Goal: Task Accomplishment & Management: Manage account settings

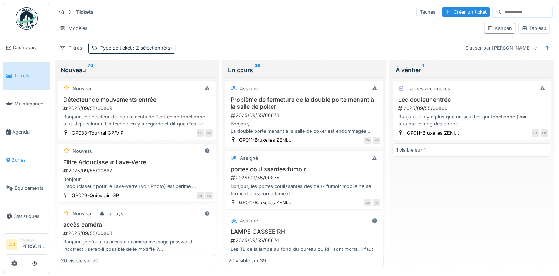
click at [16, 157] on span "Zones" at bounding box center [29, 159] width 35 height 7
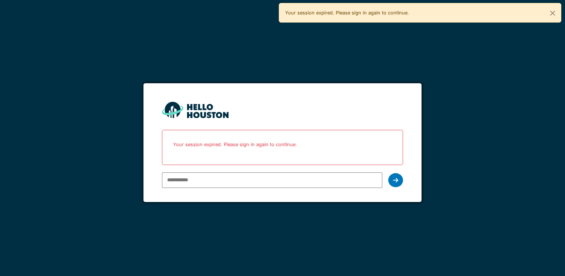
type input "**********"
click at [395, 182] on icon at bounding box center [395, 180] width 5 height 6
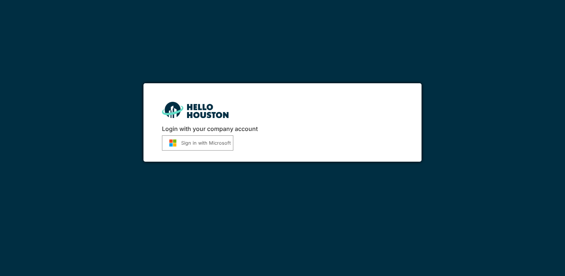
click at [194, 141] on button "Sign in with Microsoft" at bounding box center [197, 142] width 71 height 15
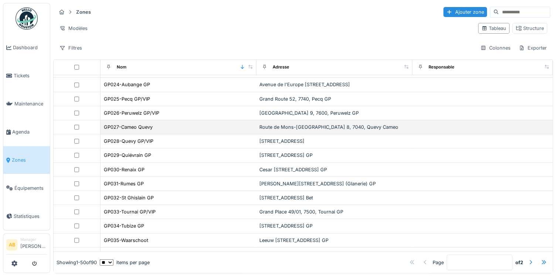
scroll to position [333, 0]
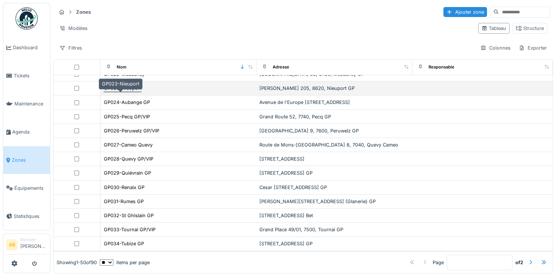
click at [138, 92] on div "GP023-Nieuport" at bounding box center [122, 88] width 37 height 7
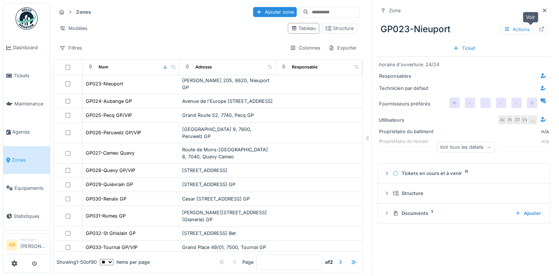
click at [539, 29] on icon at bounding box center [542, 29] width 6 height 5
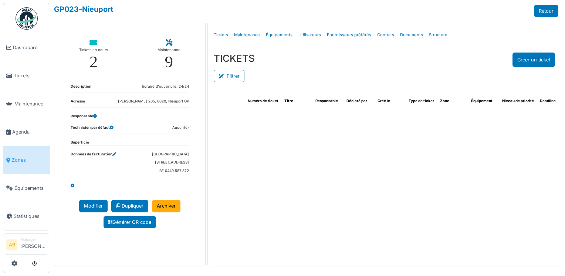
select select "***"
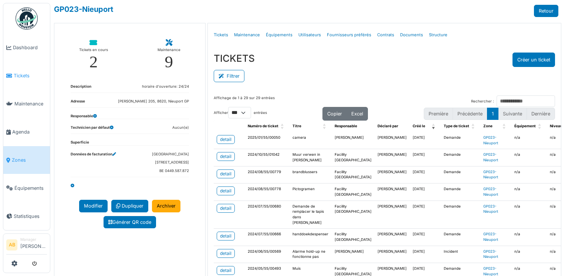
click at [25, 75] on span "Tickets" at bounding box center [30, 75] width 33 height 7
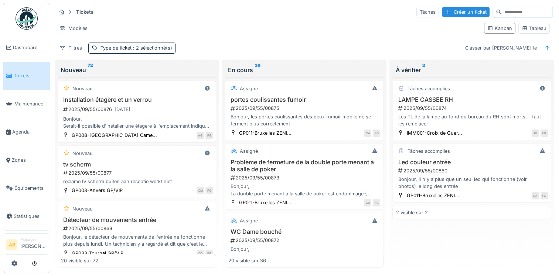
click at [152, 111] on div "2025/09/55/00876 22/09/2025" at bounding box center [137, 109] width 150 height 9
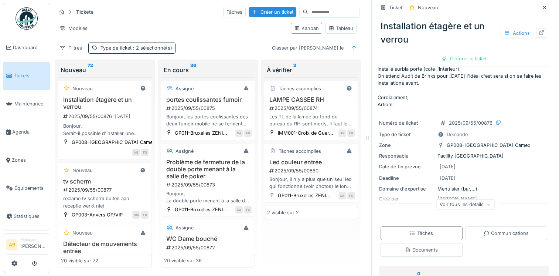
scroll to position [100, 0]
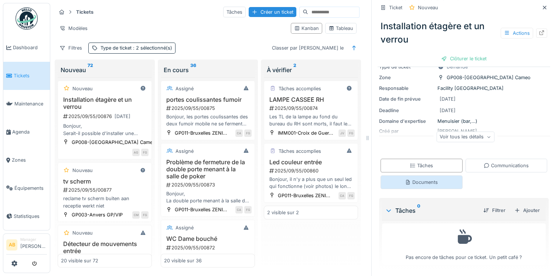
click at [423, 181] on div "Documents" at bounding box center [421, 182] width 33 height 7
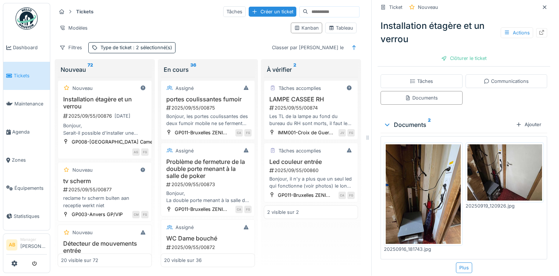
scroll to position [186, 0]
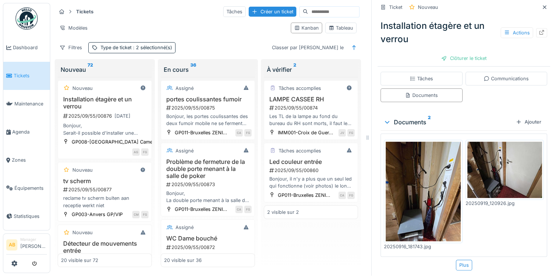
click at [432, 183] on img at bounding box center [423, 192] width 75 height 100
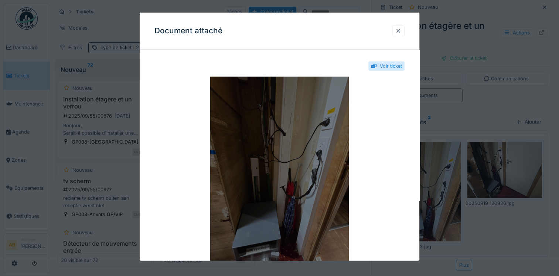
click at [286, 158] on img at bounding box center [280, 169] width 250 height 185
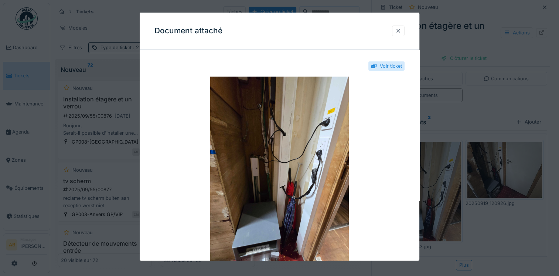
click at [400, 30] on div at bounding box center [399, 30] width 6 height 7
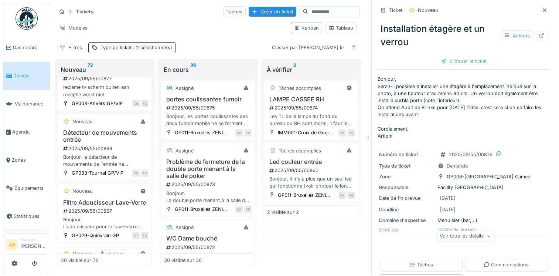
scroll to position [148, 0]
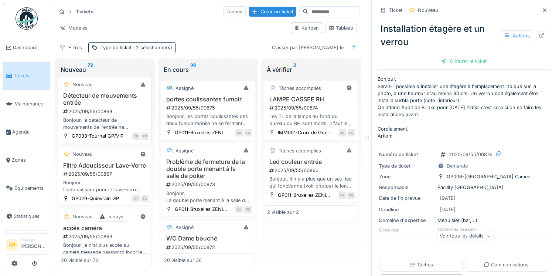
click at [82, 112] on div "2025/09/55/00869" at bounding box center [105, 111] width 86 height 7
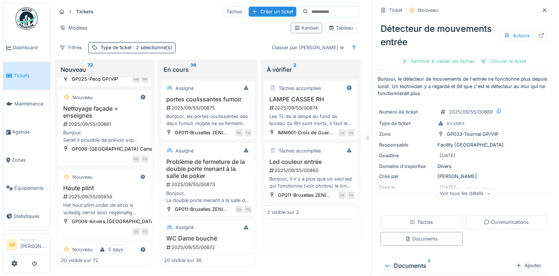
scroll to position [333, 0]
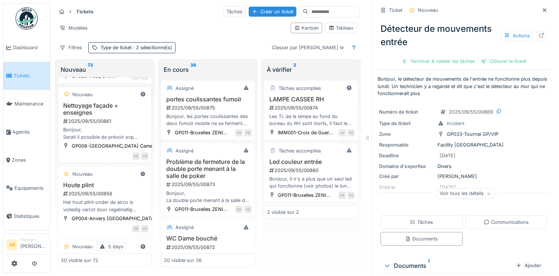
click at [78, 140] on div "Bonjour, Serait il possible de prévoir svp passage de la société qui nettoie la…" at bounding box center [105, 133] width 88 height 14
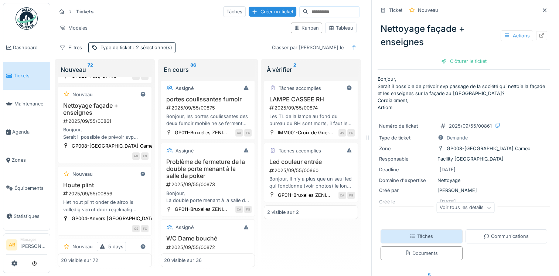
click at [424, 233] on div "Tâches" at bounding box center [421, 236] width 23 height 7
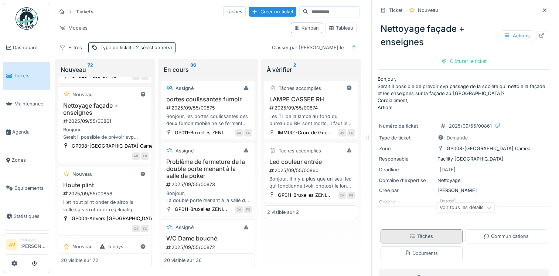
scroll to position [71, 0]
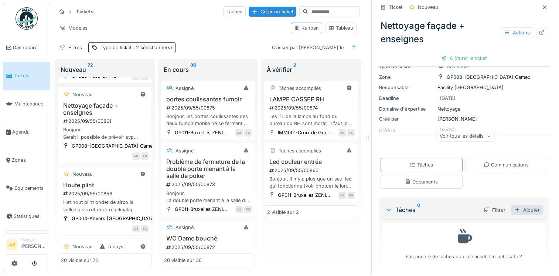
click at [515, 205] on div "Ajouter" at bounding box center [527, 210] width 31 height 10
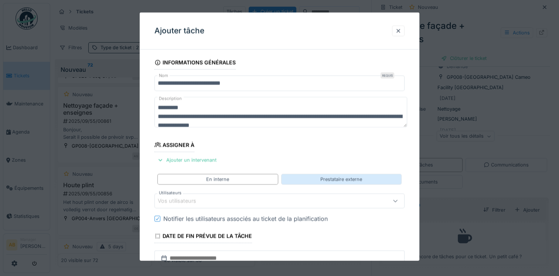
click at [351, 180] on div "Prestataire externe" at bounding box center [342, 179] width 42 height 7
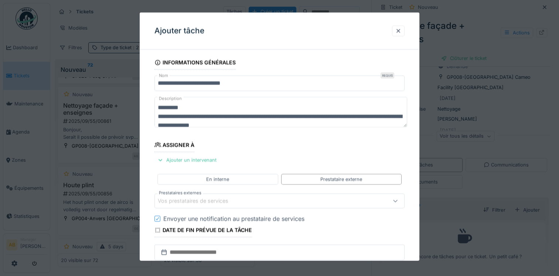
click at [232, 197] on div "Vos prestataires de services" at bounding box center [198, 201] width 81 height 8
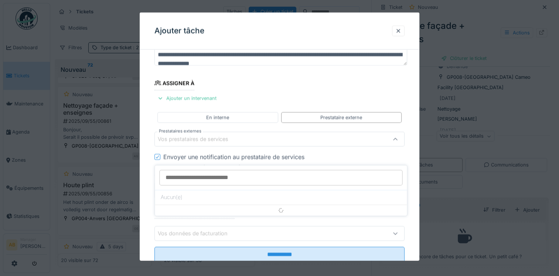
scroll to position [64, 0]
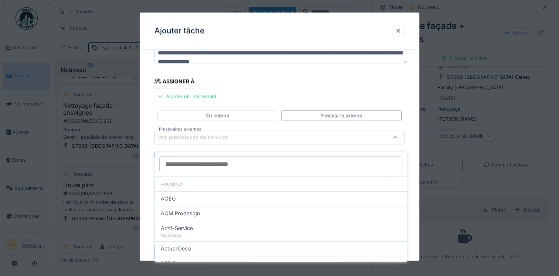
click at [220, 135] on div "Vos prestataires de services" at bounding box center [198, 137] width 81 height 8
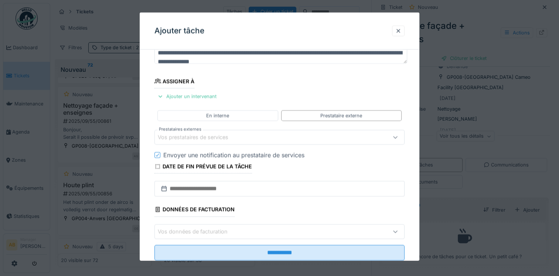
click at [220, 135] on div "Vos prestataires de services" at bounding box center [198, 137] width 81 height 8
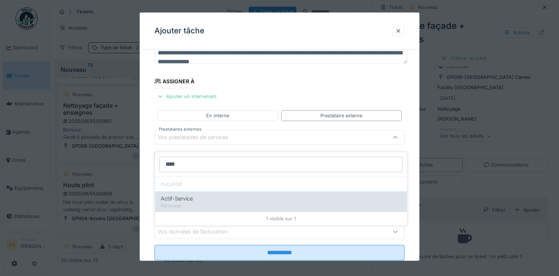
type input "****"
click at [207, 203] on div "Nettoyage" at bounding box center [281, 206] width 240 height 6
type input "***"
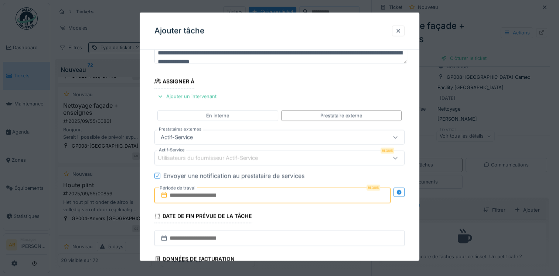
click at [197, 155] on div "Utilisateurs du fournisseur Actif-Service" at bounding box center [213, 158] width 111 height 8
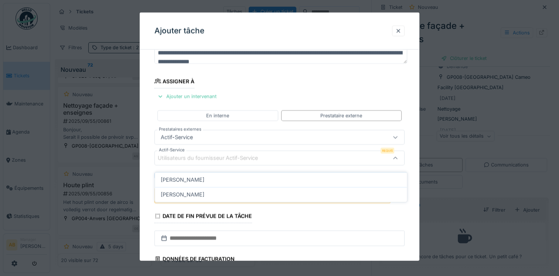
scroll to position [84, 0]
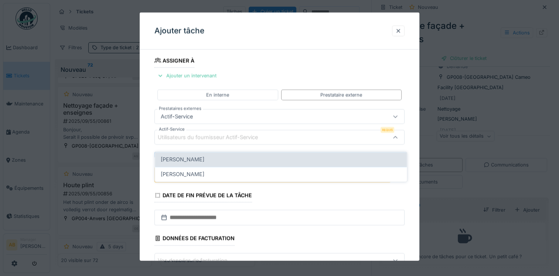
click at [197, 158] on div "Bernadette Van hove" at bounding box center [281, 159] width 252 height 15
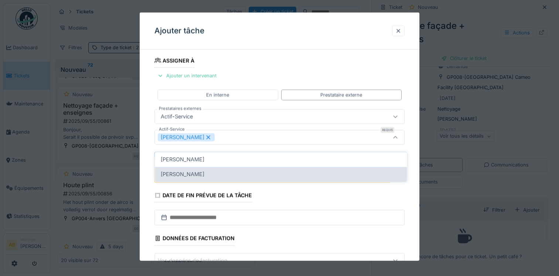
click at [179, 170] on span "David Clerincx" at bounding box center [183, 174] width 44 height 8
type input "*********"
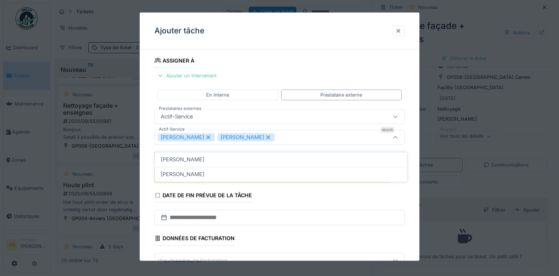
click at [281, 68] on fieldset "**********" at bounding box center [280, 133] width 250 height 324
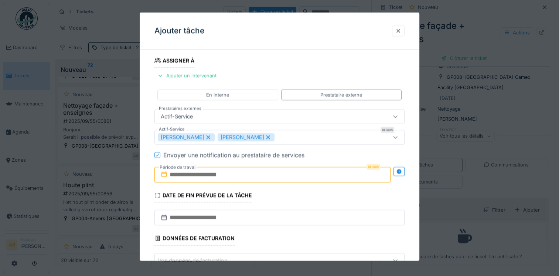
click at [247, 170] on input "text" at bounding box center [273, 175] width 236 height 16
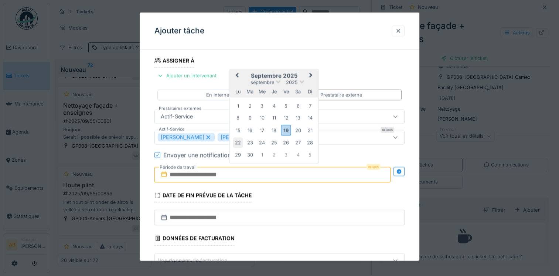
click at [238, 144] on div "22" at bounding box center [238, 143] width 10 height 10
click at [287, 143] on div "26" at bounding box center [286, 143] width 10 height 10
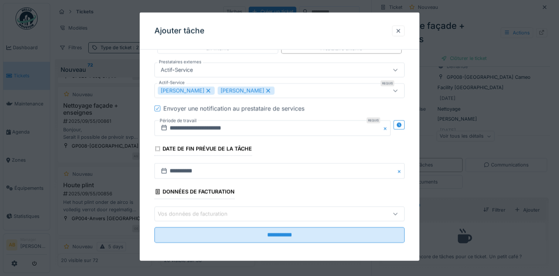
scroll to position [132, 0]
click at [248, 211] on div "Vos données de facturation" at bounding box center [264, 213] width 213 height 8
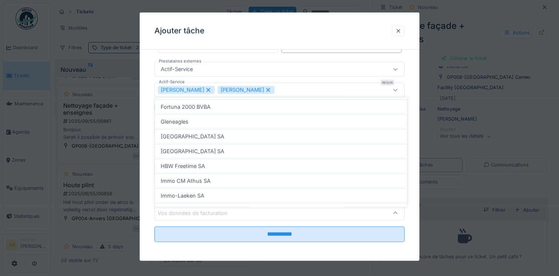
scroll to position [148, 0]
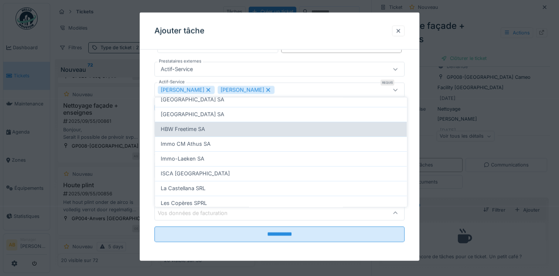
click at [211, 125] on div "HBW Freetime SA" at bounding box center [281, 129] width 240 height 8
type input "*"
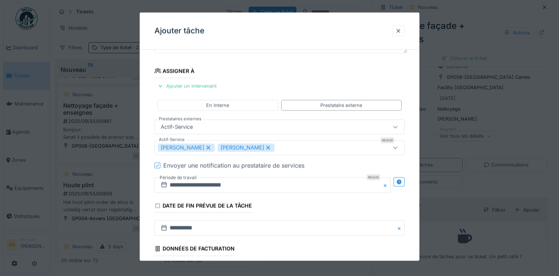
scroll to position [132, 0]
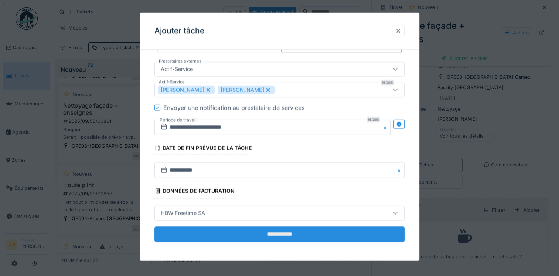
click at [289, 227] on input "**********" at bounding box center [280, 234] width 250 height 16
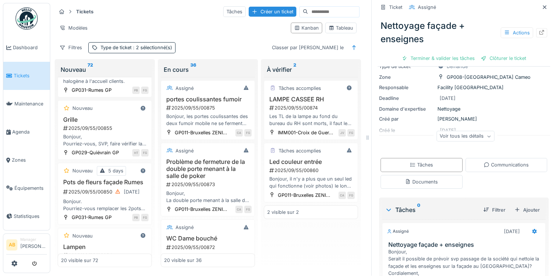
scroll to position [555, 0]
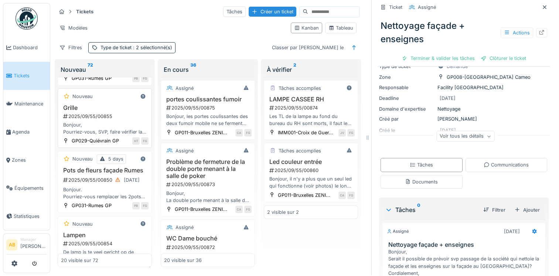
click at [102, 120] on div "2025/09/55/00855" at bounding box center [105, 116] width 86 height 7
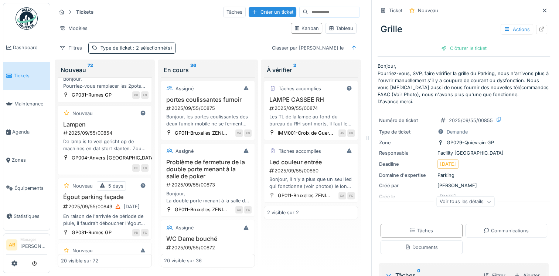
click at [31, 18] on img at bounding box center [27, 18] width 22 height 22
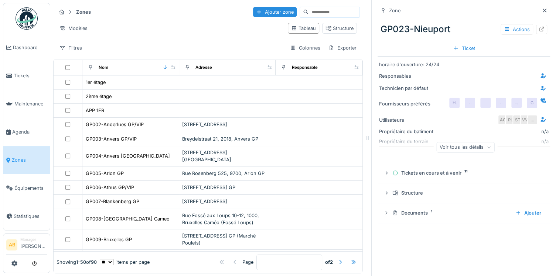
scroll to position [391, 0]
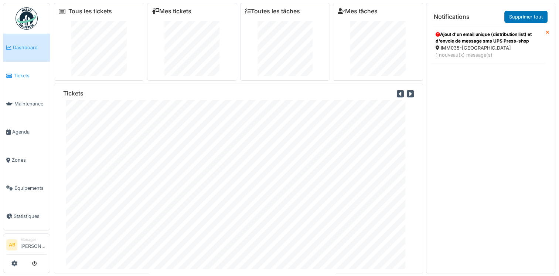
click at [23, 70] on link "Tickets" at bounding box center [26, 76] width 47 height 28
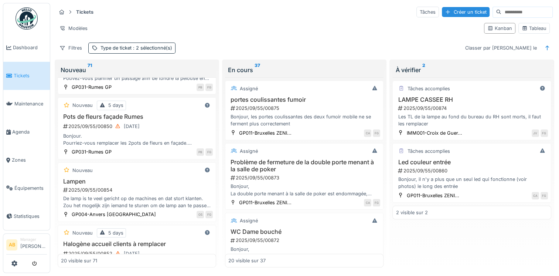
scroll to position [518, 0]
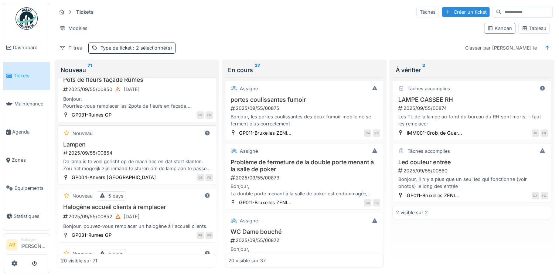
click at [141, 149] on div "2025/09/55/00854" at bounding box center [137, 152] width 150 height 7
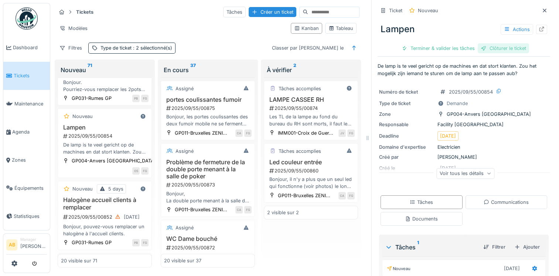
click at [509, 47] on div "Clôturer le ticket" at bounding box center [503, 48] width 51 height 10
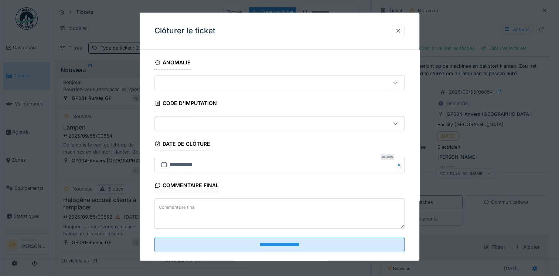
click at [212, 208] on textarea "Commentaire final" at bounding box center [280, 213] width 250 height 30
click at [173, 206] on textarea "**********" at bounding box center [280, 213] width 250 height 30
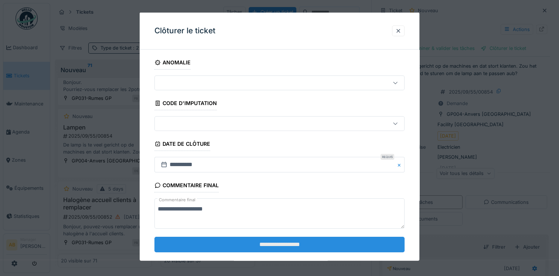
type textarea "**********"
click at [266, 237] on input "**********" at bounding box center [280, 244] width 250 height 16
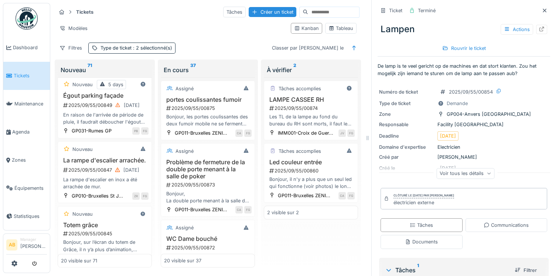
scroll to position [798, 0]
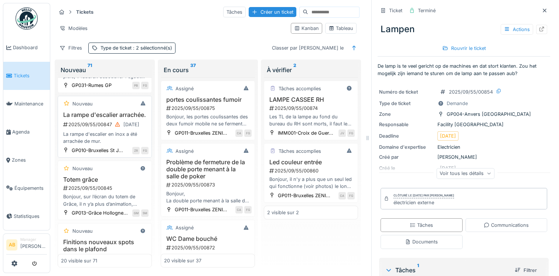
click at [101, 145] on div "La rampe d'escalier en inox a été arrachée de mur." at bounding box center [105, 138] width 88 height 14
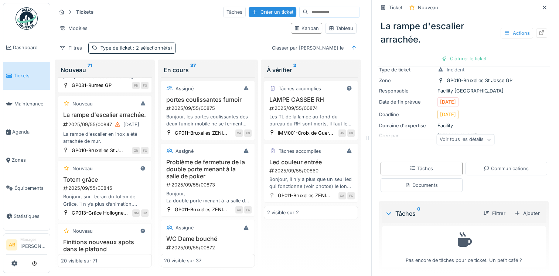
scroll to position [43, 0]
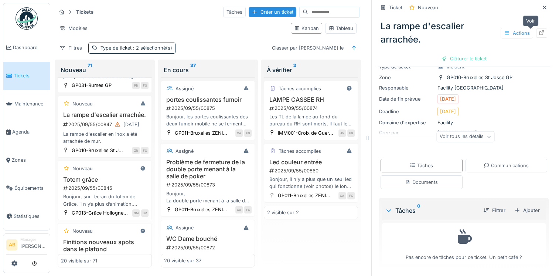
click at [537, 35] on div at bounding box center [542, 32] width 11 height 9
click at [466, 54] on div "Clôturer le ticket" at bounding box center [464, 59] width 51 height 10
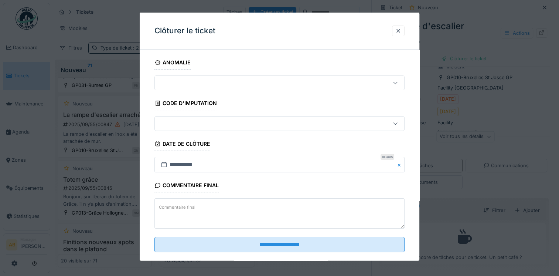
click at [211, 206] on textarea "Commentaire final" at bounding box center [280, 213] width 250 height 30
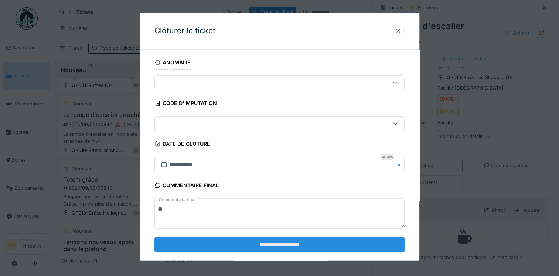
type textarea "**"
click at [259, 243] on input "**********" at bounding box center [280, 244] width 250 height 16
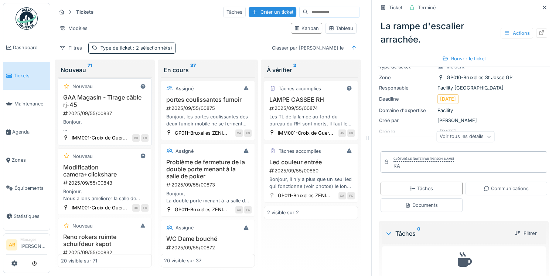
scroll to position [1056, 0]
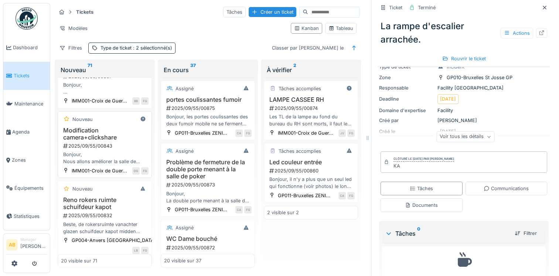
click at [107, 149] on div "2025/09/55/00843" at bounding box center [105, 145] width 86 height 7
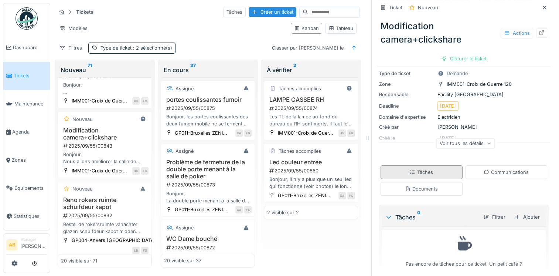
scroll to position [93, 0]
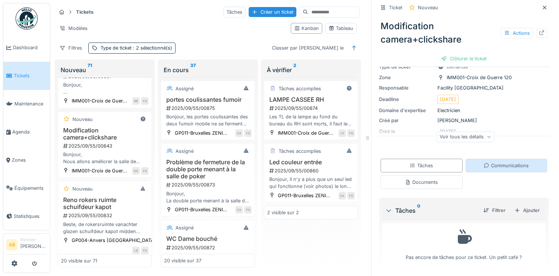
click at [491, 168] on div "Communications" at bounding box center [506, 165] width 45 height 7
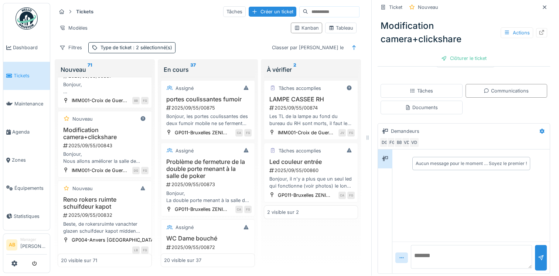
scroll to position [168, 0]
click at [444, 244] on textarea at bounding box center [471, 256] width 121 height 24
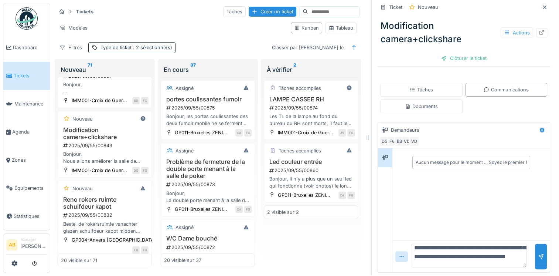
scroll to position [27, 0]
type textarea "**********"
click at [535, 244] on div at bounding box center [541, 257] width 12 height 26
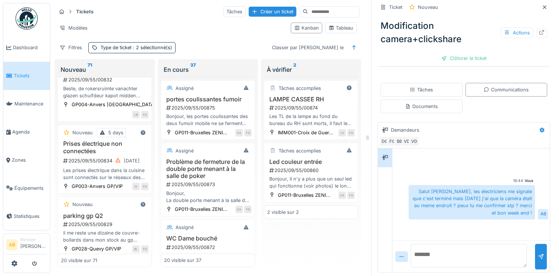
scroll to position [1204, 0]
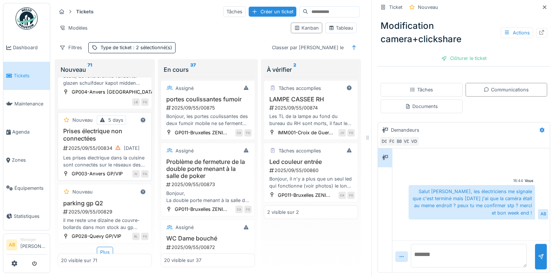
click at [104, 153] on div "2025/09/55/00834 15/09/2025" at bounding box center [105, 147] width 86 height 9
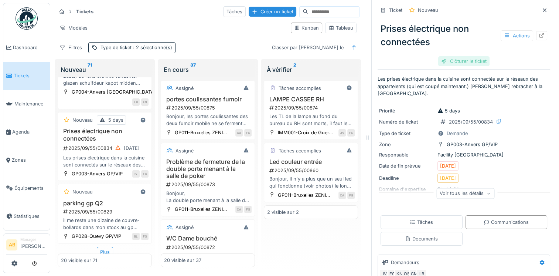
click at [462, 57] on div "Clôturer le ticket" at bounding box center [464, 61] width 51 height 10
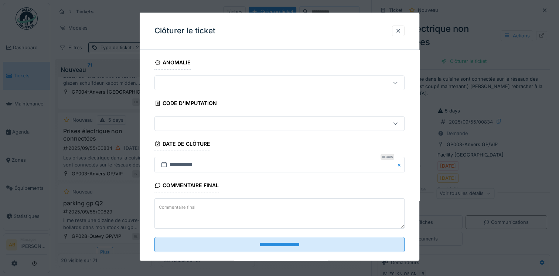
click at [227, 211] on textarea "Commentaire final" at bounding box center [280, 213] width 250 height 30
click at [173, 206] on textarea "**********" at bounding box center [280, 213] width 250 height 30
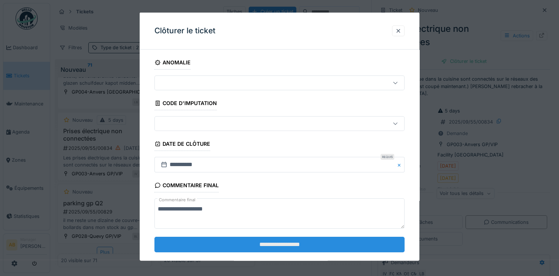
type textarea "**********"
click at [222, 241] on input "**********" at bounding box center [280, 244] width 250 height 16
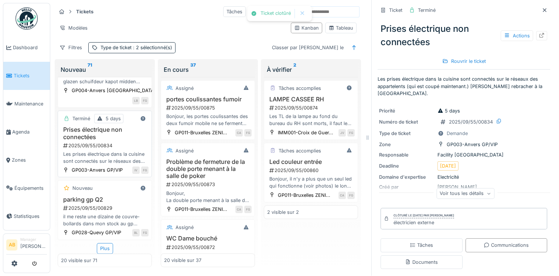
scroll to position [1268, 0]
click at [107, 213] on div "il me reste une dizaine de couvre-bollards dans mon stock au gp Quévy. pourriez…" at bounding box center [105, 220] width 88 height 14
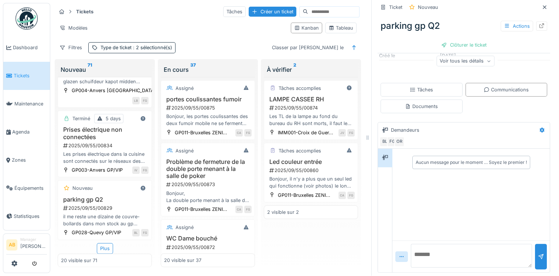
scroll to position [8, 0]
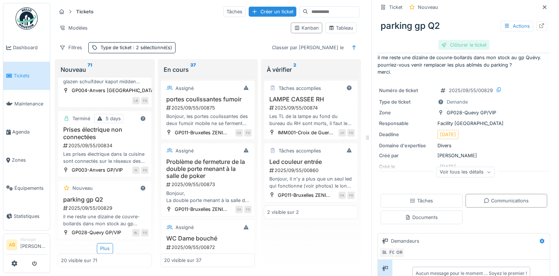
click at [454, 43] on div "Clôturer le ticket" at bounding box center [464, 45] width 51 height 10
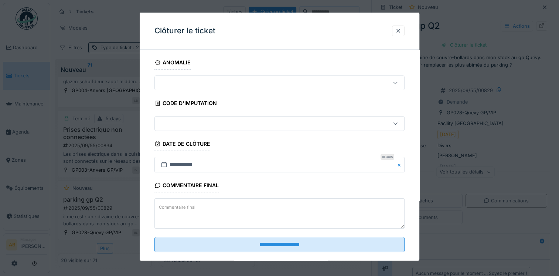
click at [242, 202] on textarea "Commentaire final" at bounding box center [280, 213] width 250 height 30
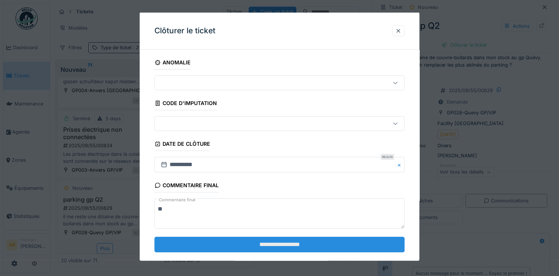
type textarea "**"
click at [266, 247] on input "**********" at bounding box center [280, 244] width 250 height 16
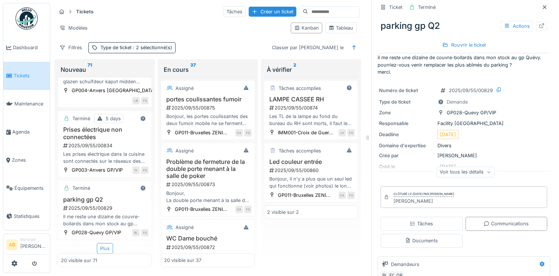
click at [105, 243] on div "Plus" at bounding box center [105, 248] width 16 height 11
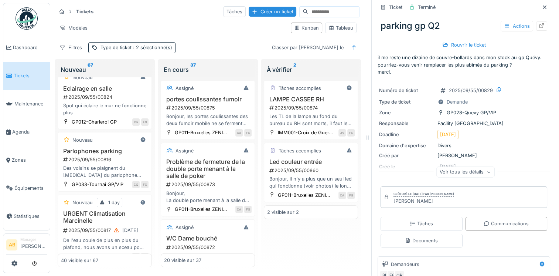
scroll to position [1416, 0]
